Goal: Entertainment & Leisure: Consume media (video, audio)

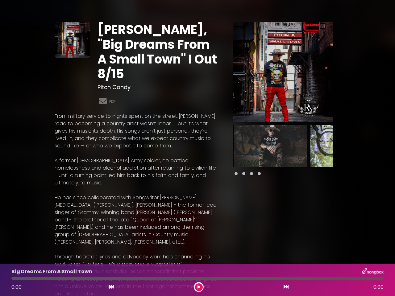
click at [198, 148] on p "From military service to nights spent on the street, [PERSON_NAME] road to beco…" at bounding box center [137, 131] width 164 height 37
click at [283, 72] on img at bounding box center [283, 72] width 100 height 100
click at [0, 0] on img at bounding box center [0, 0] width 0 height 0
click at [0, 0] on div "Pause Play % buffered 00:00 00:00 00:00 Exit fullscreen Enter fullscreen Play ❮…" at bounding box center [0, 0] width 0 height 0
click at [391, 146] on div "[PERSON_NAME], "Big Dreams From A Small Town" I Out 8/15 Pitch Candy PDF ×" at bounding box center [197, 249] width 395 height 485
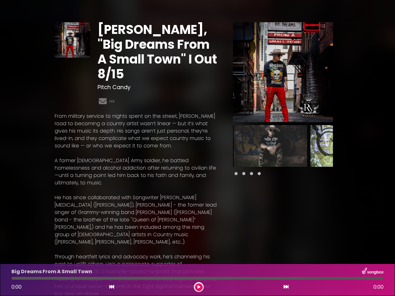
click at [112, 287] on icon at bounding box center [111, 287] width 5 height 5
click at [199, 287] on icon at bounding box center [199, 288] width 3 height 4
click at [286, 287] on icon at bounding box center [286, 287] width 5 height 5
